Goal: Information Seeking & Learning: Learn about a topic

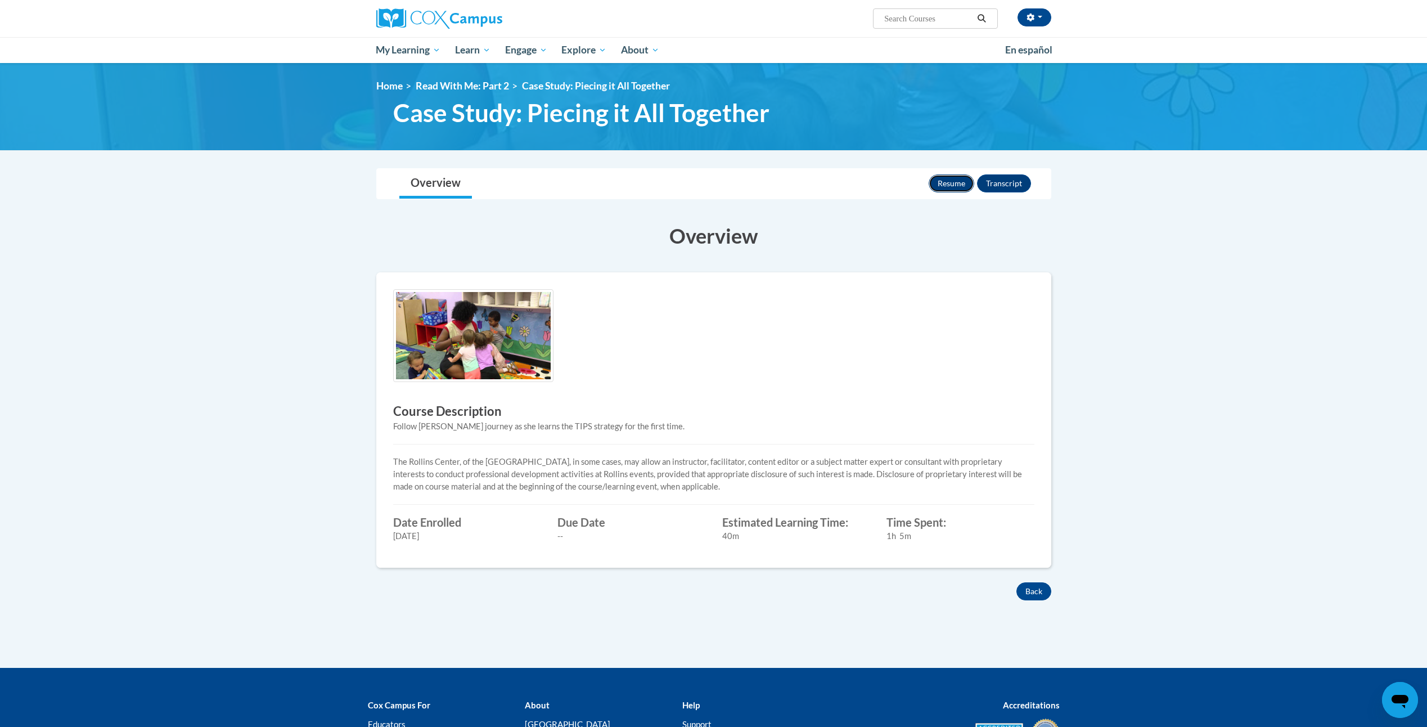
click at [954, 178] on button "Resume" at bounding box center [952, 183] width 46 height 18
